Goal: Information Seeking & Learning: Check status

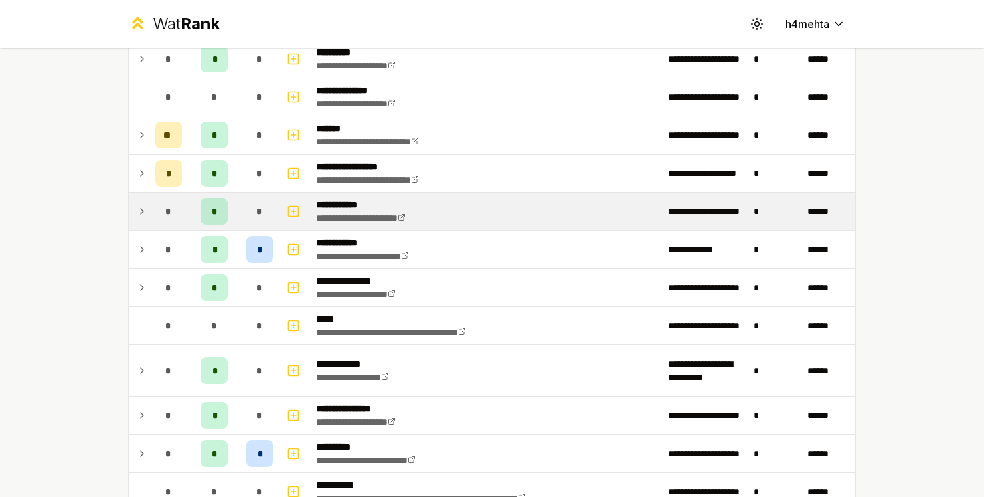
scroll to position [90, 0]
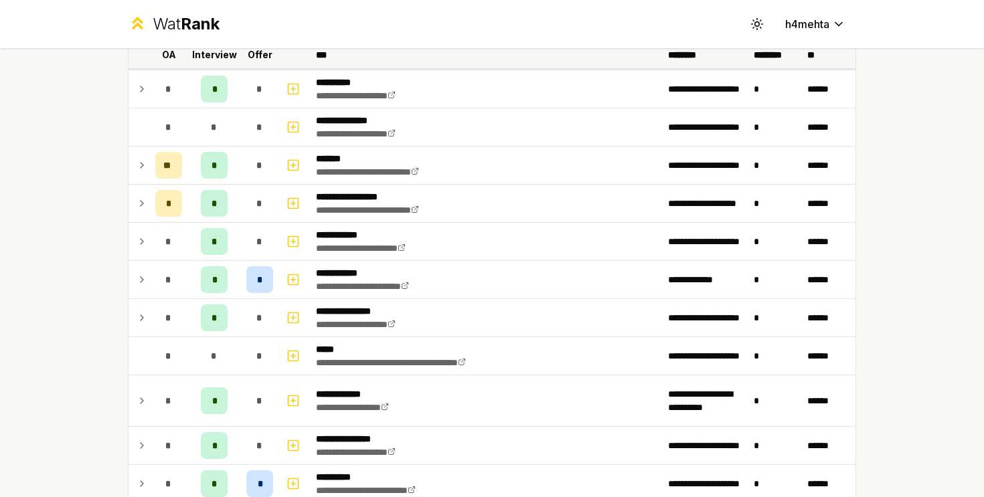
click at [262, 56] on p "Offer" at bounding box center [260, 54] width 25 height 13
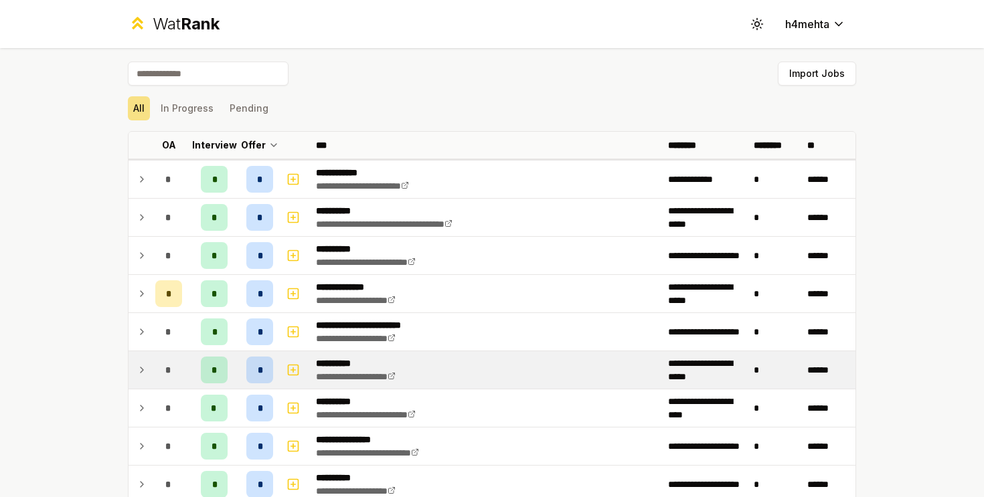
scroll to position [61, 0]
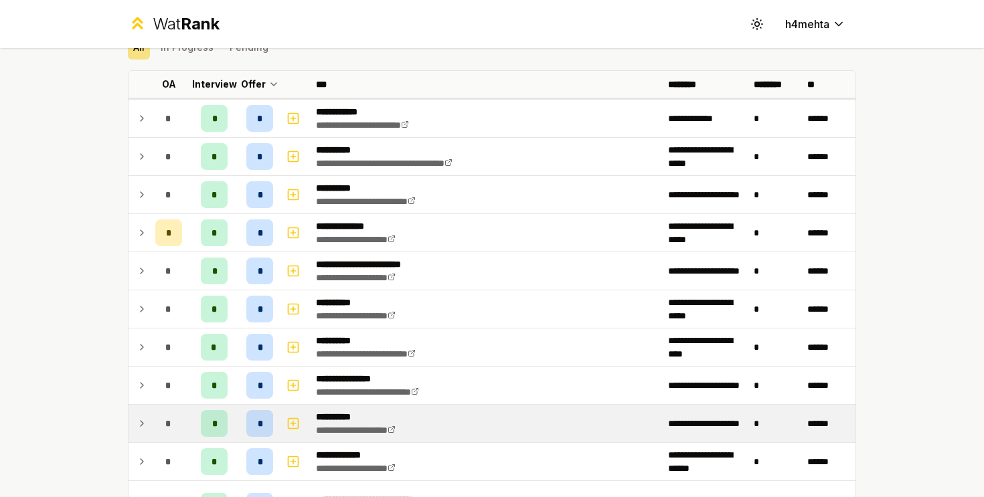
click at [173, 425] on div "*" at bounding box center [168, 423] width 27 height 27
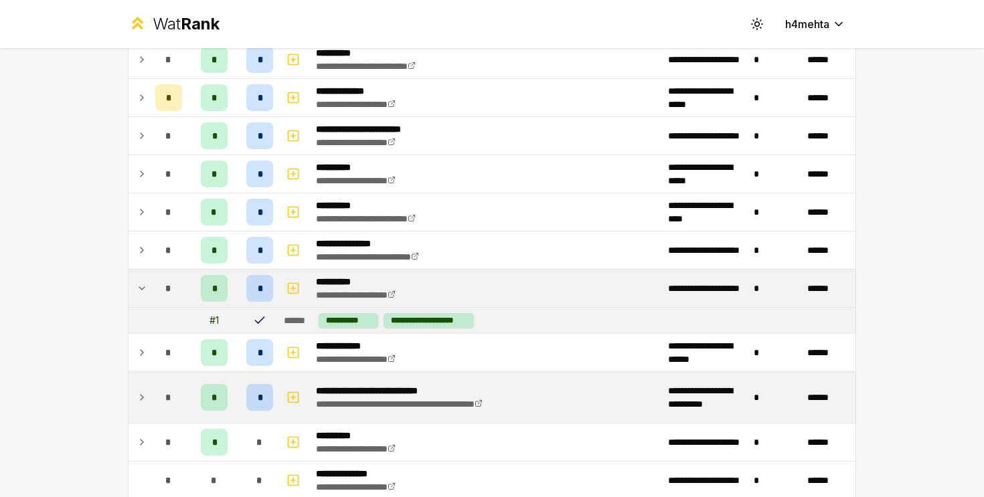
scroll to position [197, 0]
click at [189, 378] on td "*" at bounding box center [214, 396] width 54 height 51
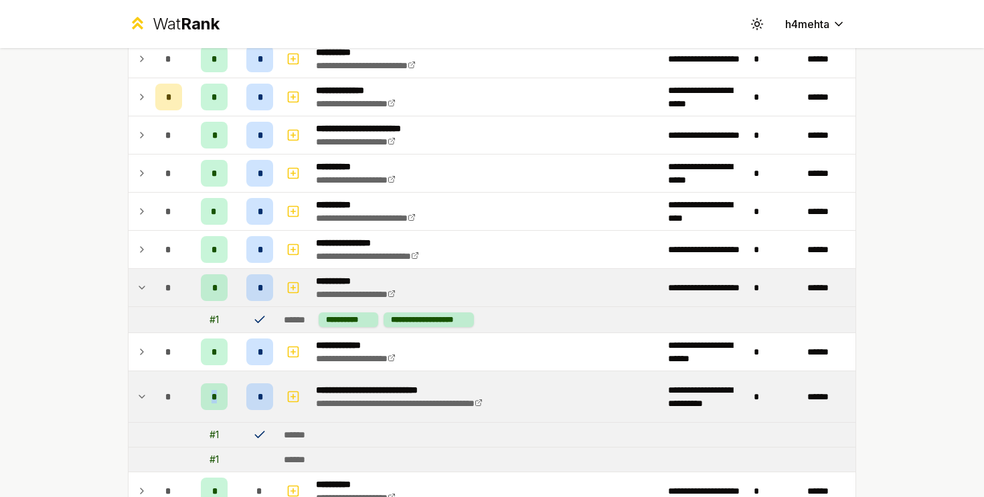
click at [189, 378] on td "*" at bounding box center [214, 396] width 54 height 51
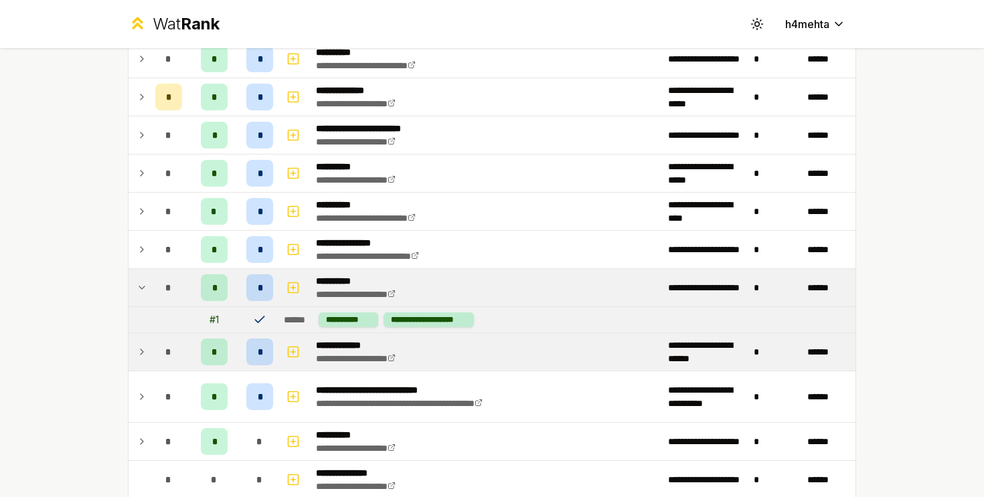
click at [177, 349] on div "*" at bounding box center [168, 352] width 27 height 27
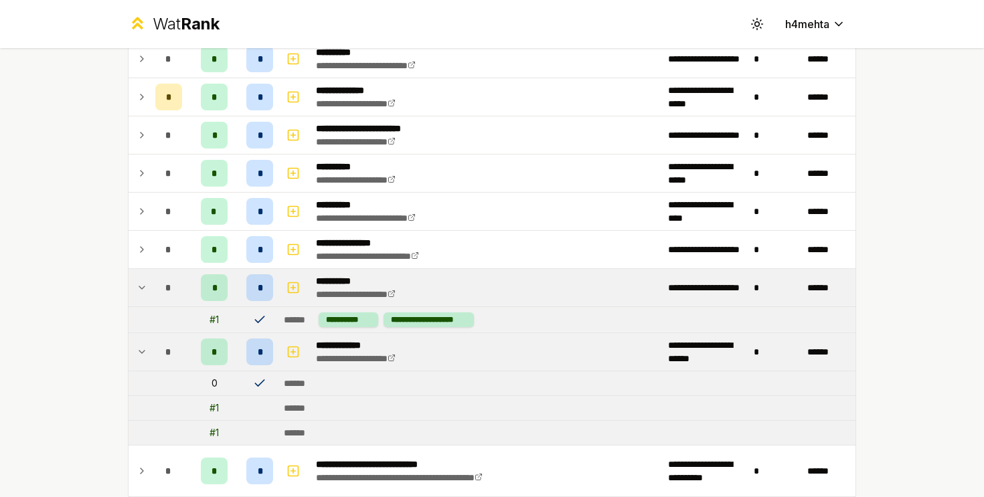
click at [175, 349] on div "*" at bounding box center [168, 352] width 27 height 27
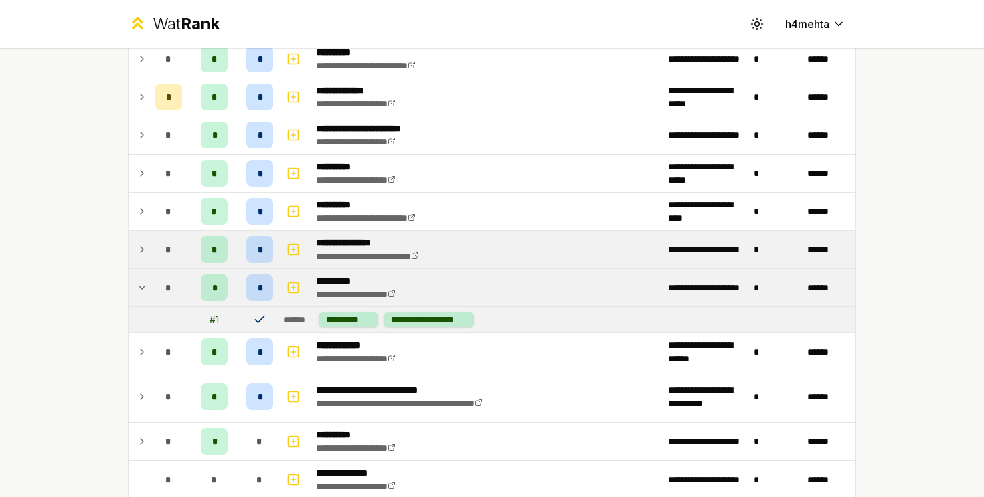
click at [187, 238] on td "*" at bounding box center [214, 249] width 54 height 37
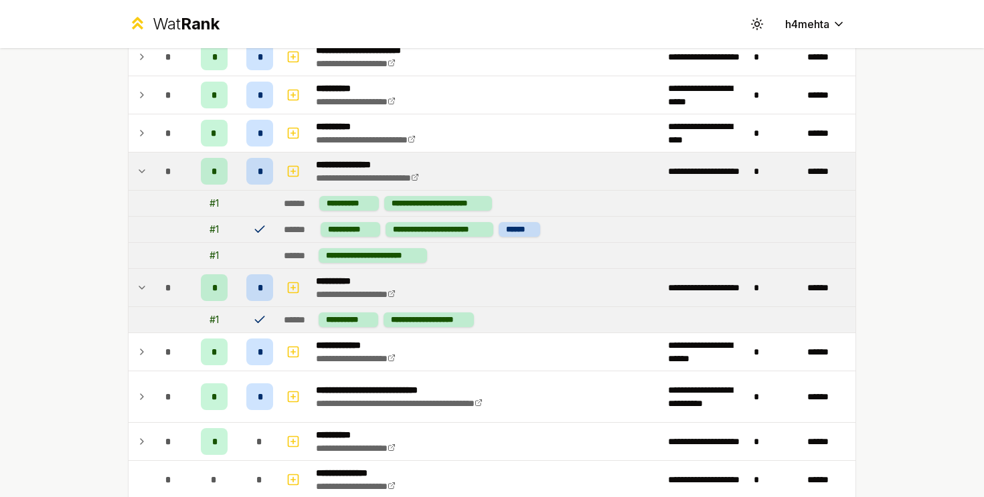
click at [183, 176] on td "*" at bounding box center [168, 171] width 37 height 37
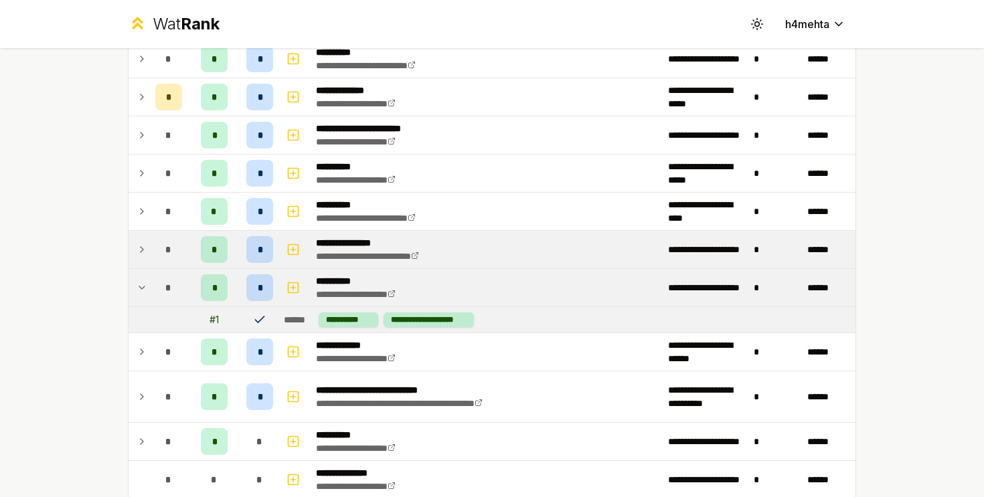
click at [181, 240] on div "*" at bounding box center [168, 249] width 27 height 27
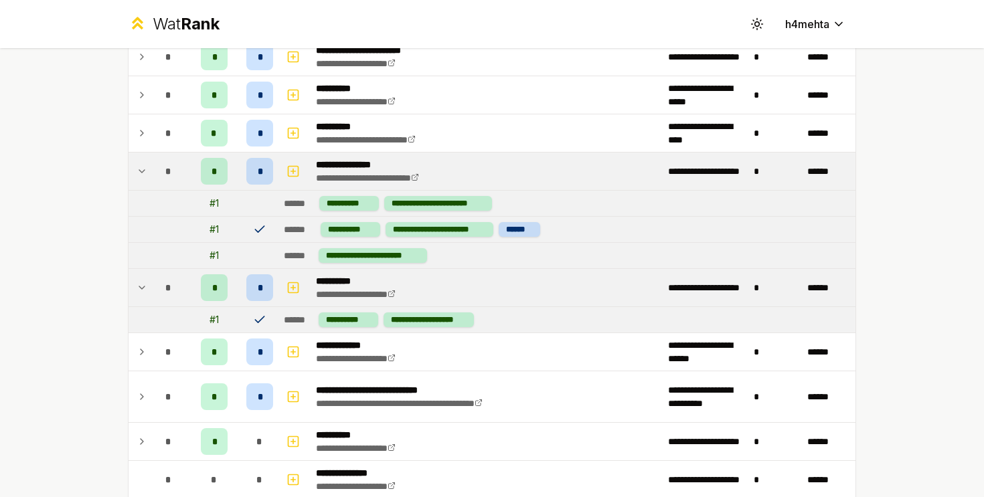
click at [182, 179] on td "*" at bounding box center [168, 171] width 37 height 37
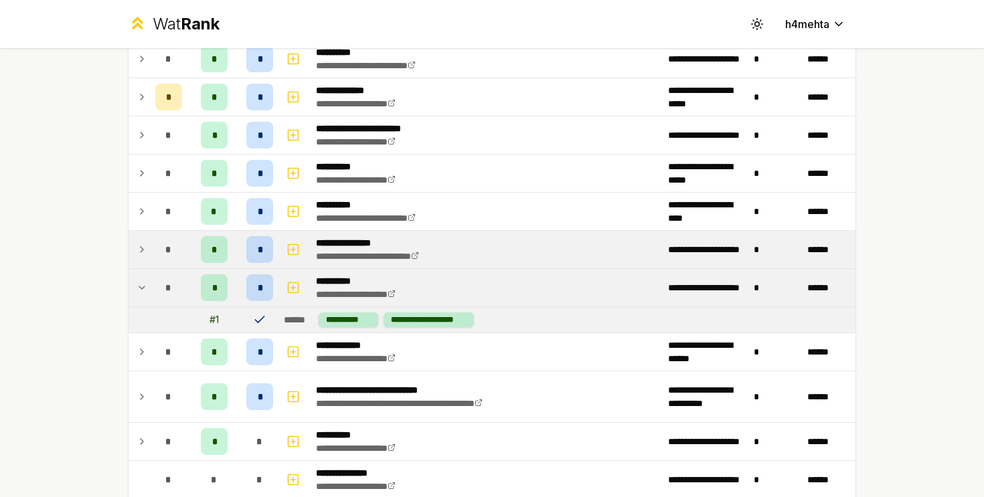
click at [185, 244] on td "*" at bounding box center [168, 249] width 37 height 37
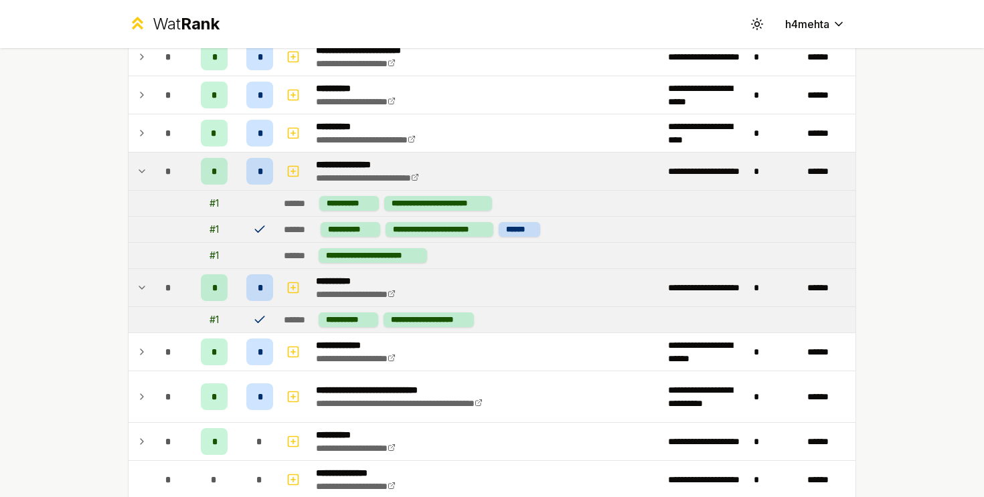
click at [185, 191] on td at bounding box center [168, 203] width 37 height 25
click at [185, 173] on td "*" at bounding box center [168, 171] width 37 height 37
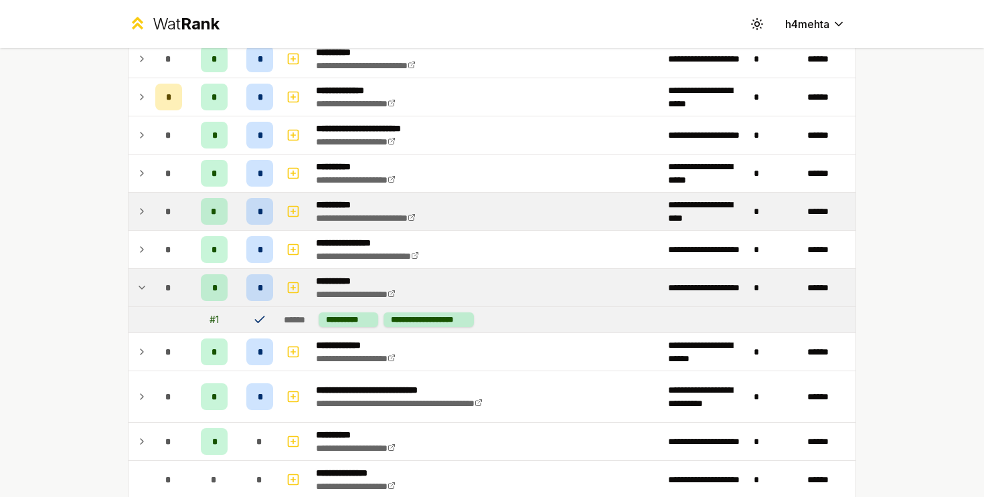
click at [181, 207] on div "*" at bounding box center [168, 211] width 27 height 27
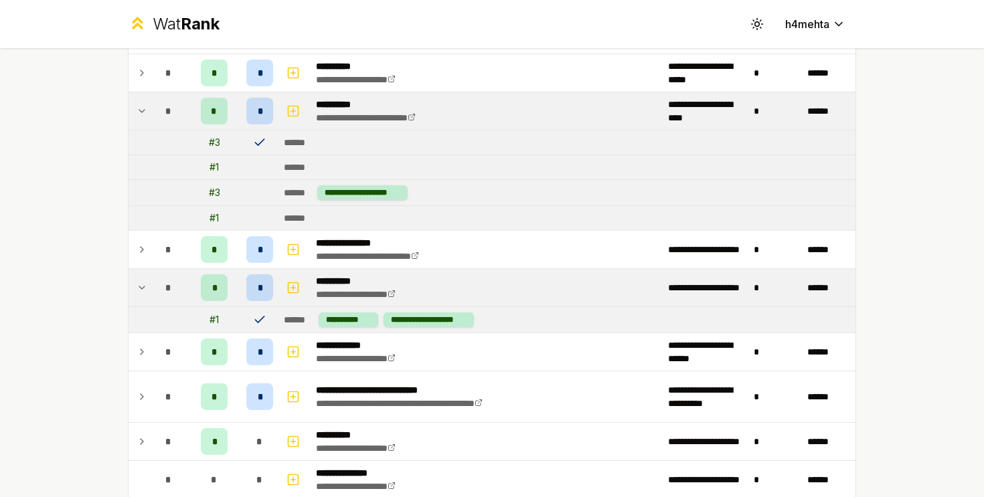
click at [175, 122] on div "*" at bounding box center [168, 111] width 27 height 27
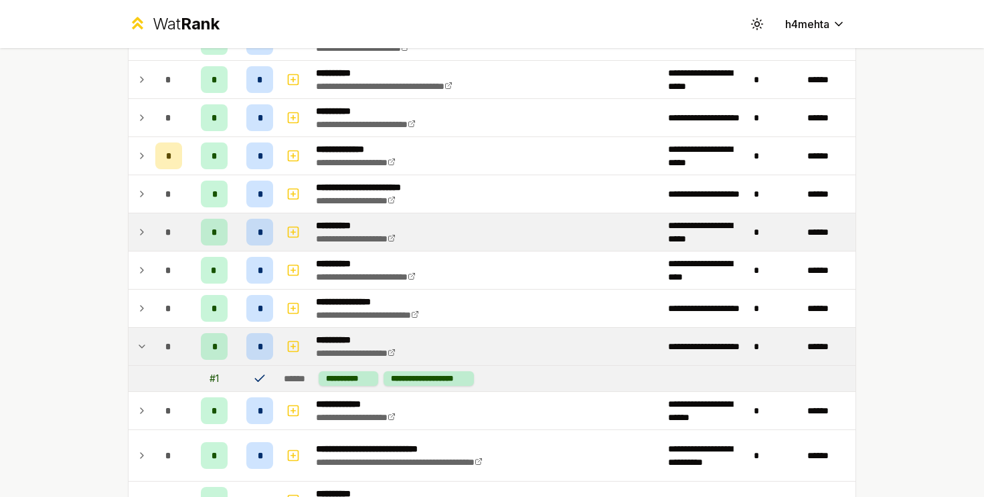
click at [171, 230] on span "*" at bounding box center [168, 232] width 6 height 13
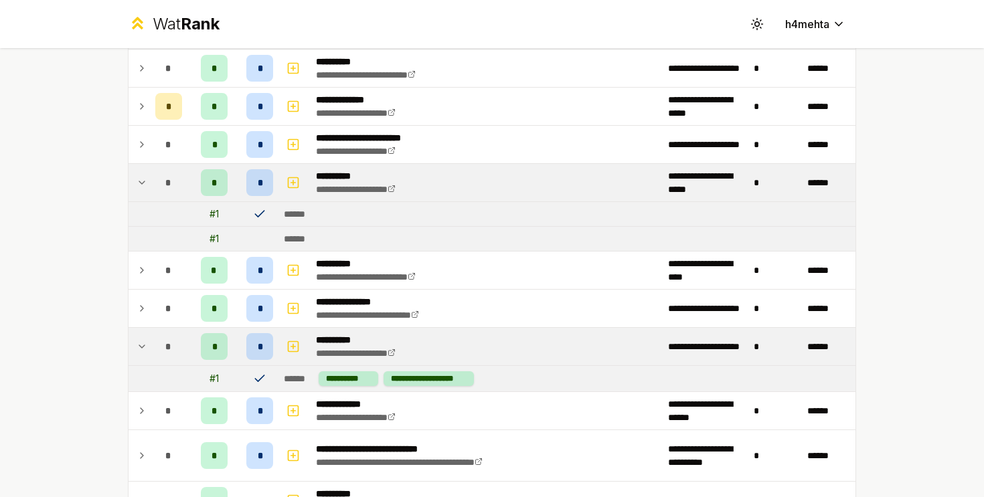
click at [169, 181] on span "*" at bounding box center [168, 182] width 6 height 13
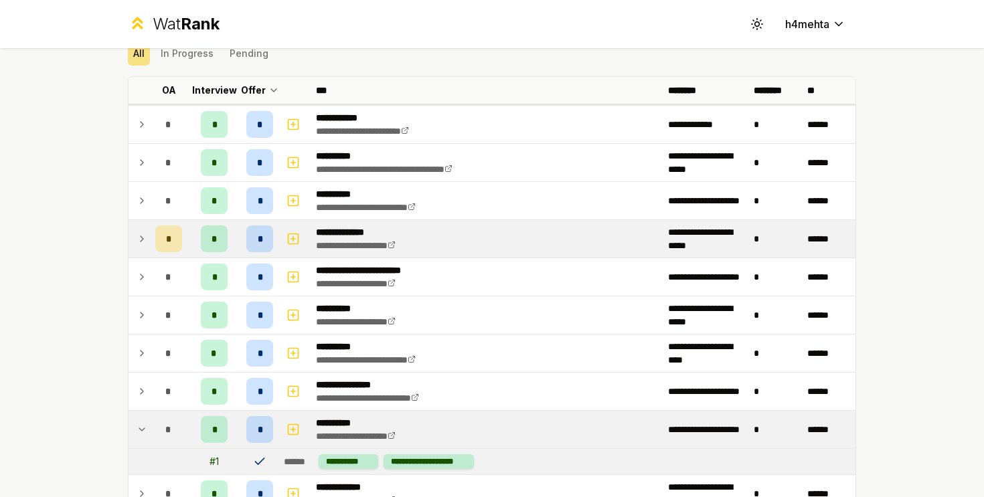
click at [171, 237] on span "*" at bounding box center [169, 238] width 6 height 13
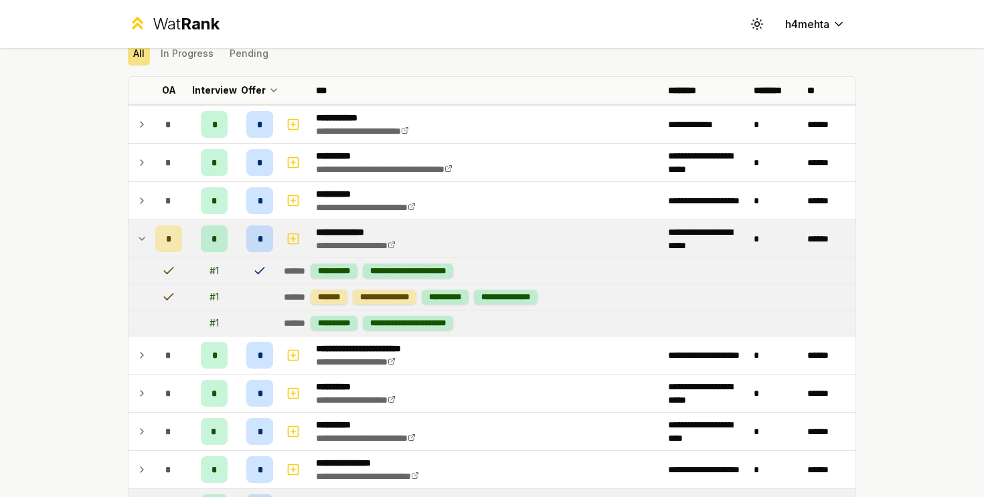
scroll to position [133, 0]
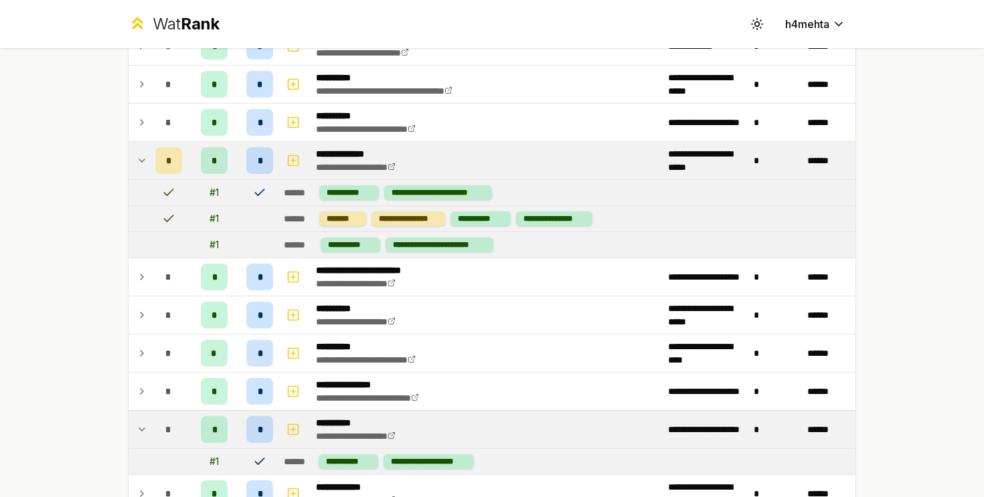
click at [160, 203] on td at bounding box center [168, 192] width 37 height 25
click at [166, 168] on div "*" at bounding box center [168, 160] width 27 height 27
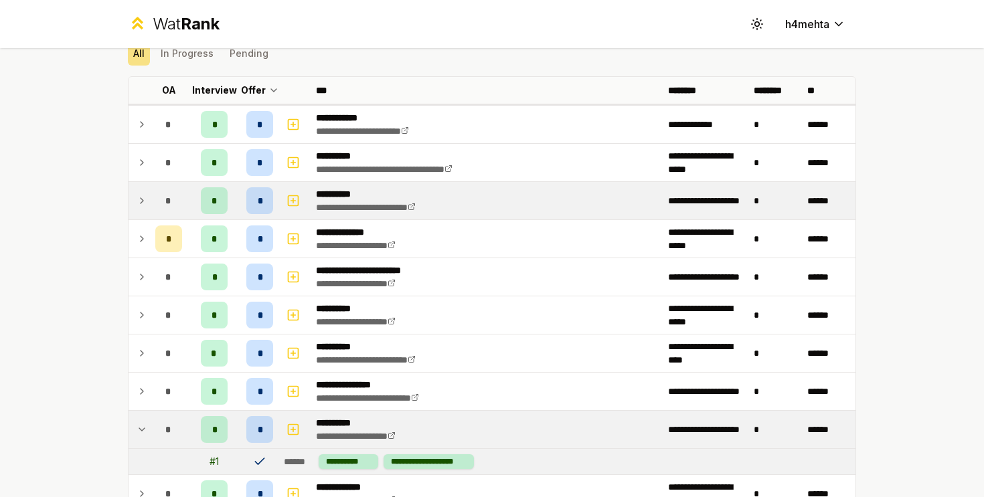
click at [157, 194] on div "*" at bounding box center [168, 200] width 27 height 27
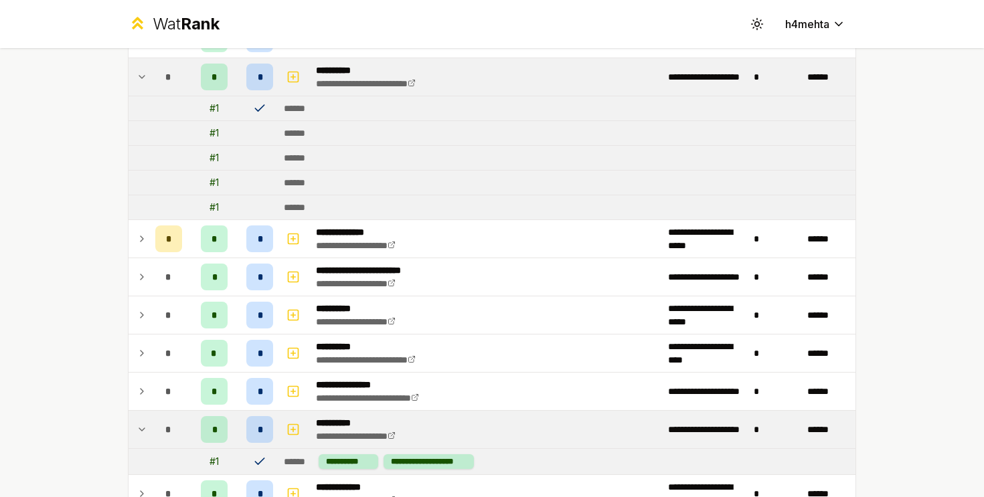
click at [171, 88] on div "*" at bounding box center [168, 77] width 27 height 27
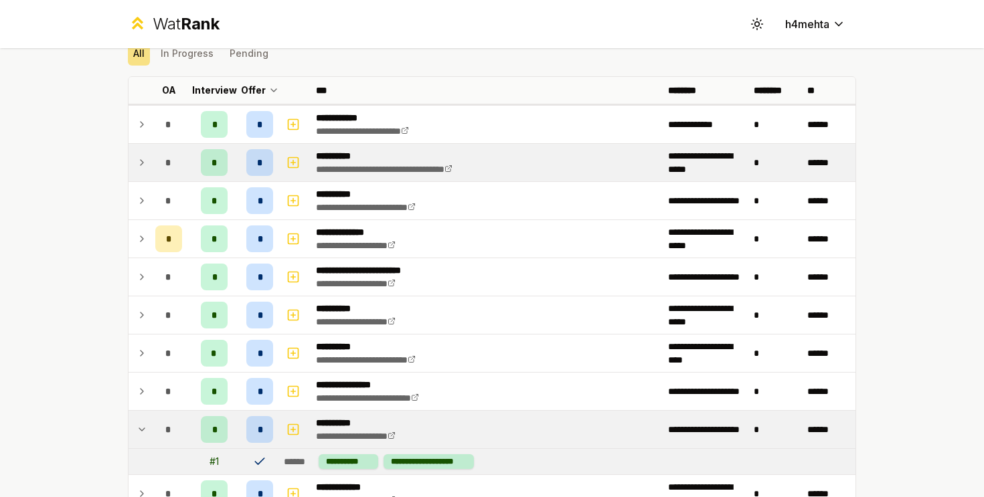
click at [164, 145] on td "*" at bounding box center [168, 162] width 37 height 37
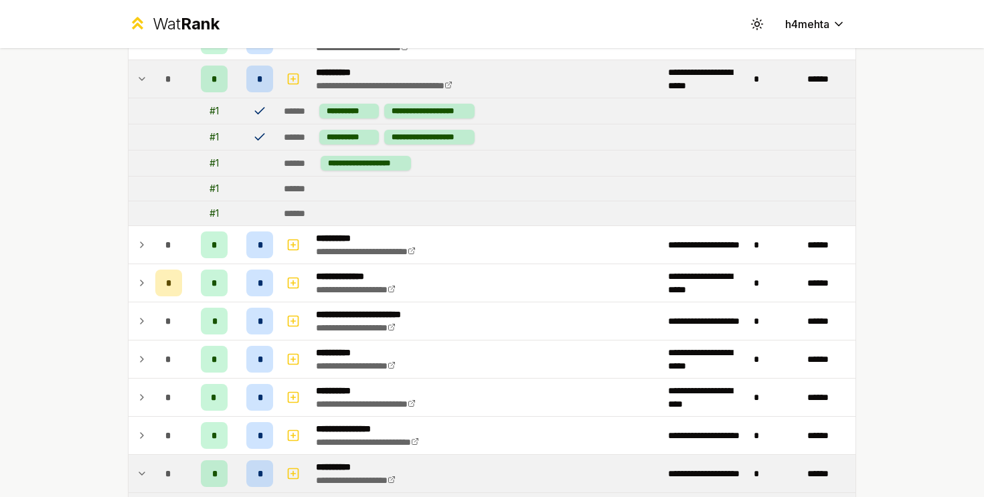
scroll to position [119, 0]
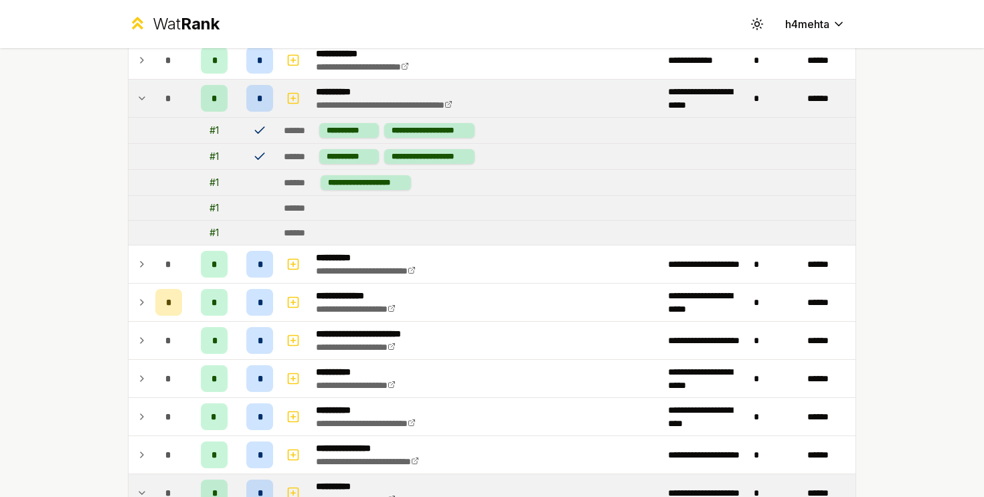
click at [164, 102] on div "*" at bounding box center [168, 98] width 27 height 27
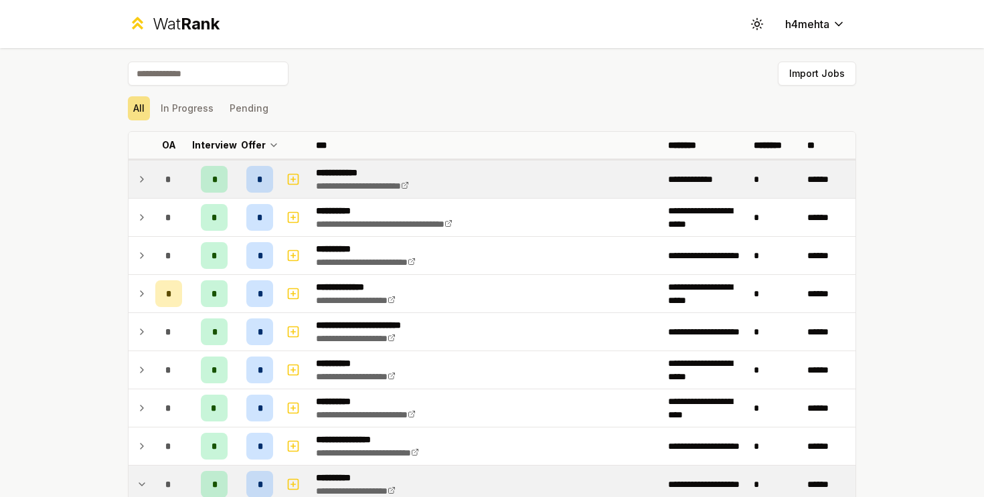
click at [154, 174] on td "*" at bounding box center [168, 179] width 37 height 37
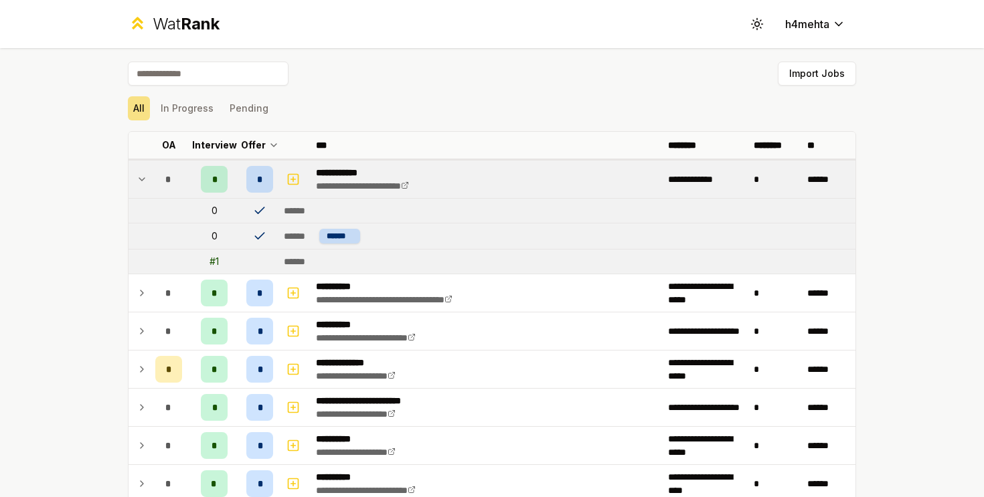
click at [150, 174] on td "*" at bounding box center [168, 179] width 37 height 37
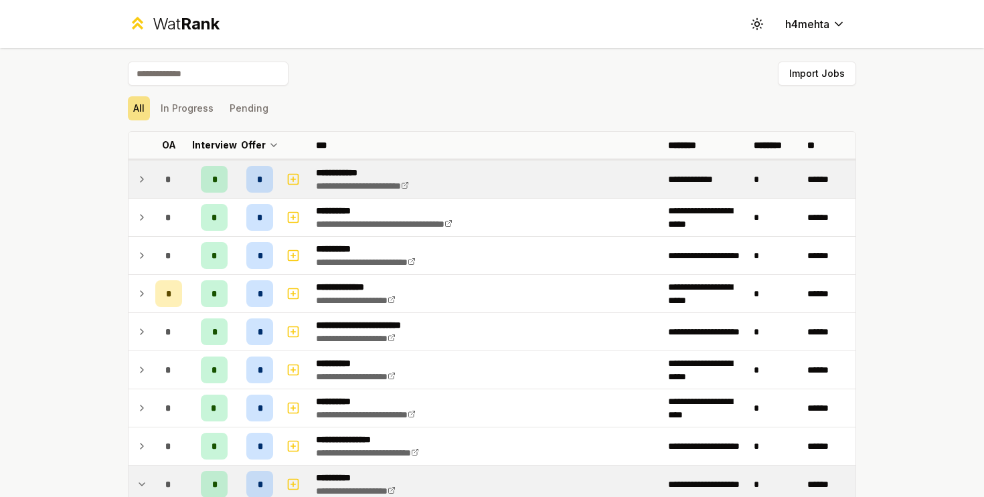
click at [142, 179] on icon at bounding box center [142, 179] width 11 height 16
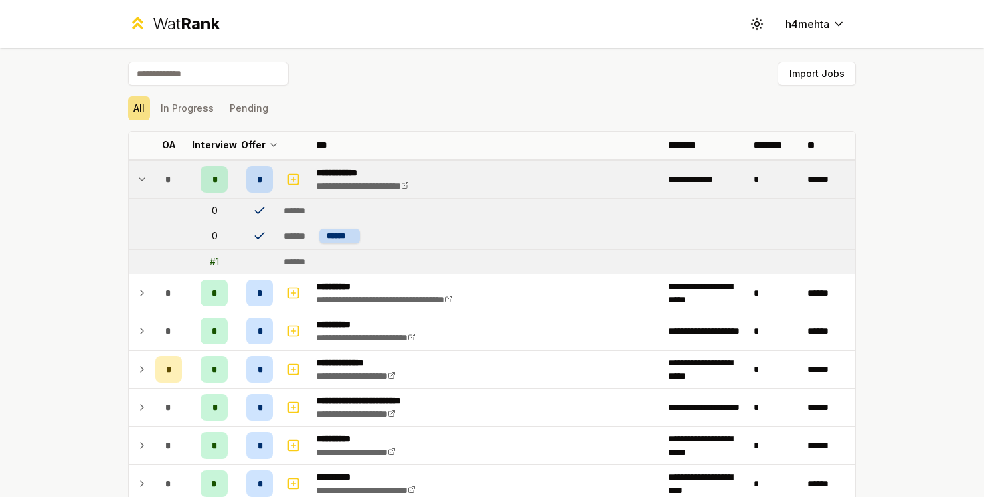
click at [142, 179] on icon at bounding box center [142, 179] width 11 height 16
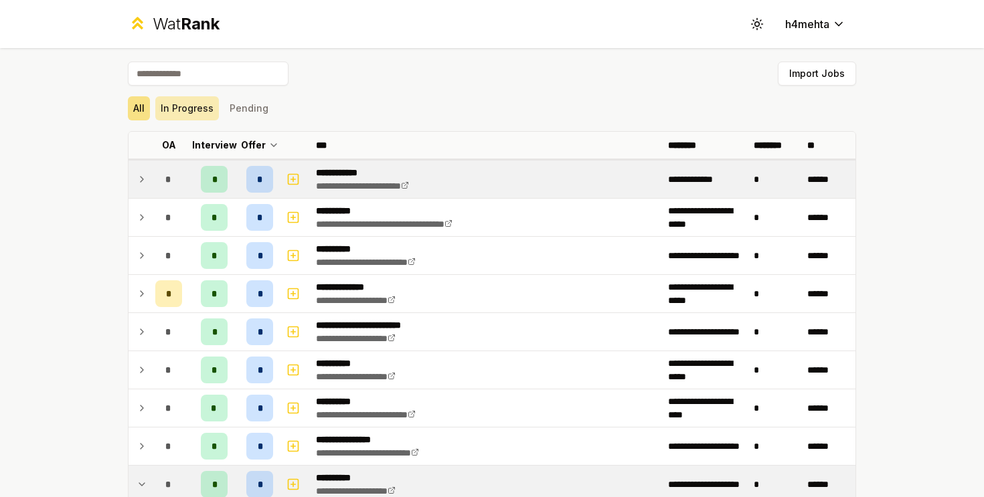
click at [175, 108] on button "In Progress" at bounding box center [187, 108] width 64 height 24
click at [238, 106] on button "Pending" at bounding box center [249, 108] width 50 height 24
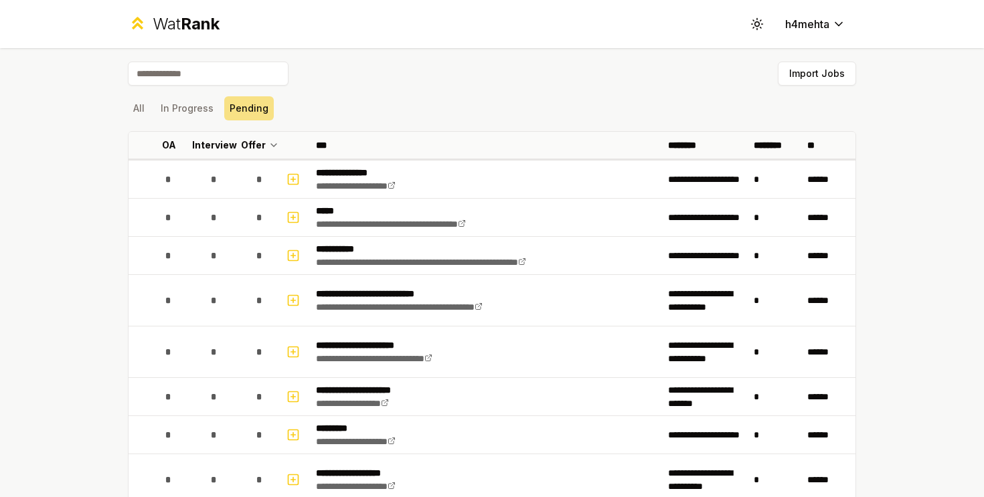
scroll to position [41, 0]
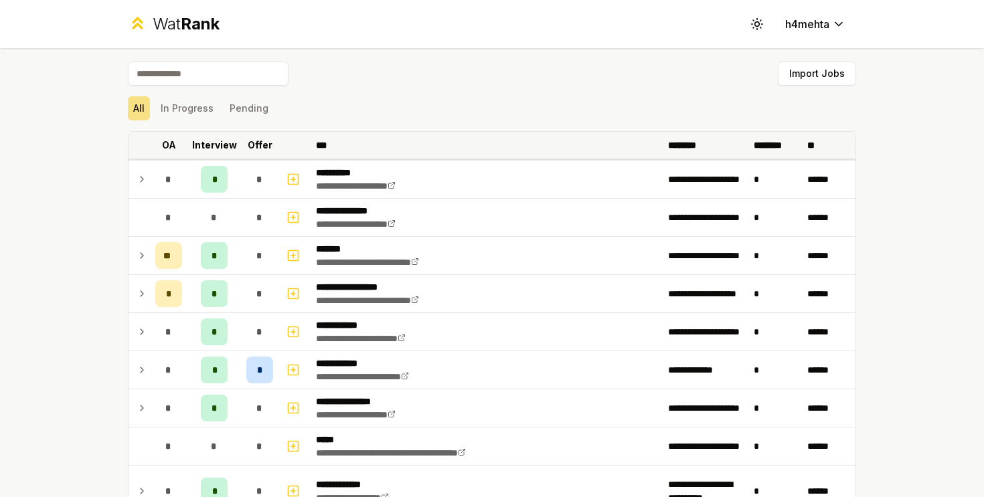
click at [265, 148] on p "Offer" at bounding box center [260, 145] width 25 height 13
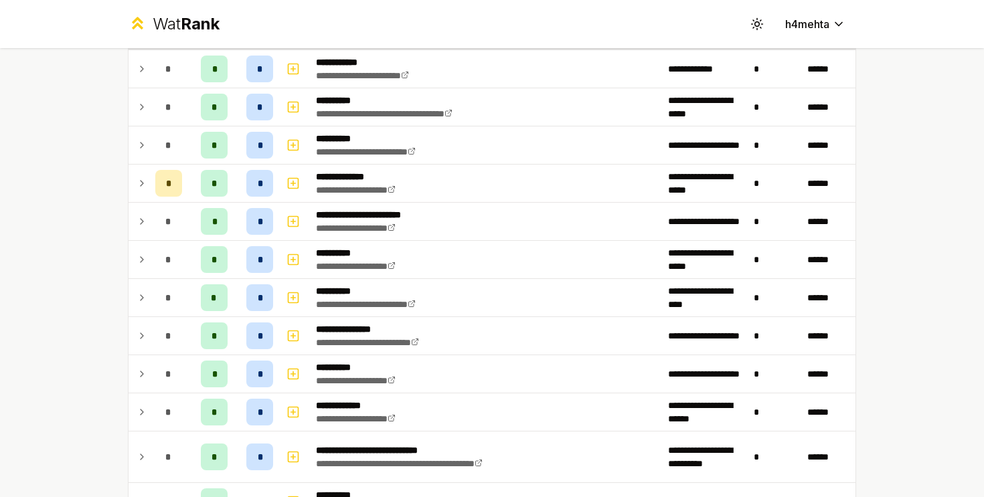
scroll to position [758, 0]
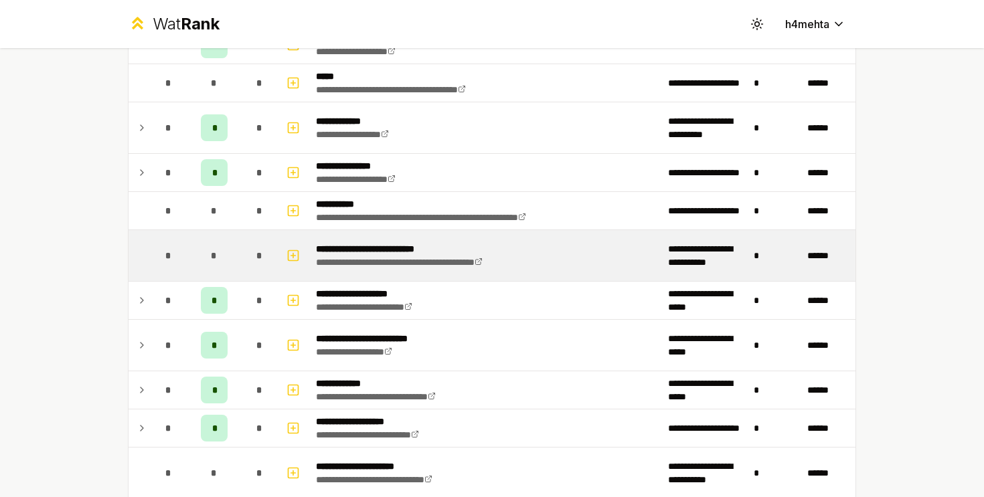
click at [205, 256] on div "*" at bounding box center [214, 255] width 27 height 27
click at [288, 254] on rect "button" at bounding box center [293, 255] width 10 height 10
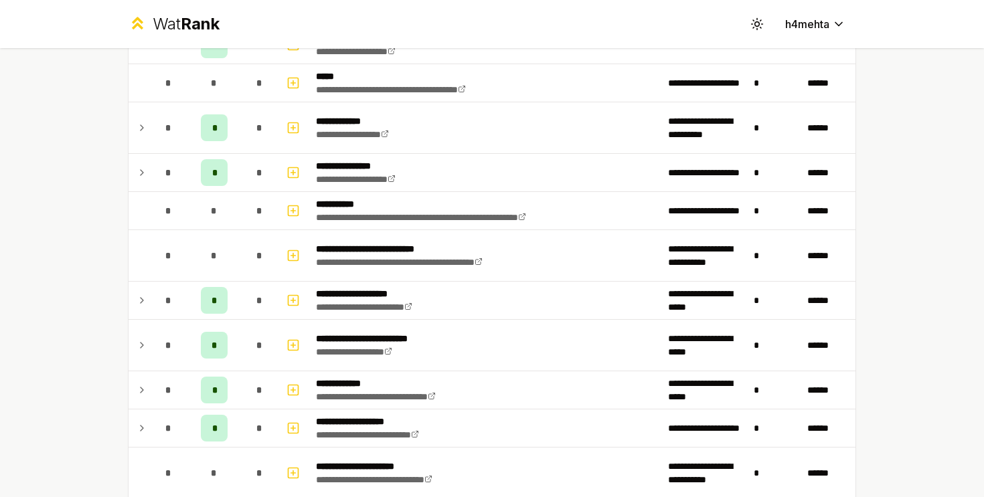
scroll to position [0, 0]
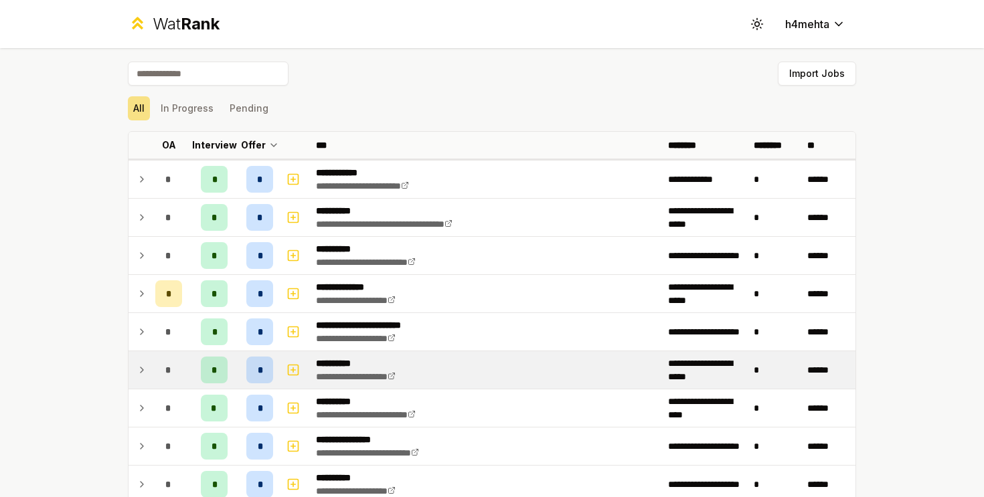
click at [343, 368] on p "**********" at bounding box center [369, 363] width 106 height 13
